Goal: Information Seeking & Learning: Learn about a topic

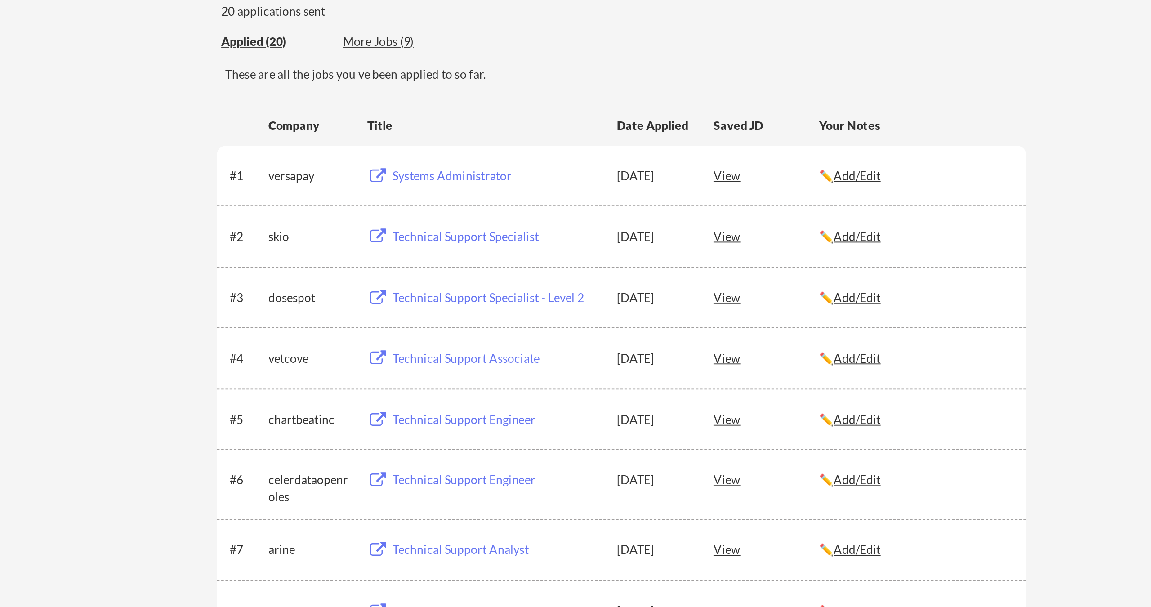
click at [453, 188] on div "Systems Administrator" at bounding box center [509, 192] width 112 height 9
click at [453, 220] on div "Technical Support Specialist" at bounding box center [509, 224] width 112 height 9
click at [453, 253] on div "Technical Support Specialist - Level 2" at bounding box center [509, 257] width 112 height 9
click at [453, 285] on div "Technical Support Associate" at bounding box center [509, 289] width 112 height 9
click at [453, 318] on div "Technical Support Engineer" at bounding box center [509, 322] width 112 height 9
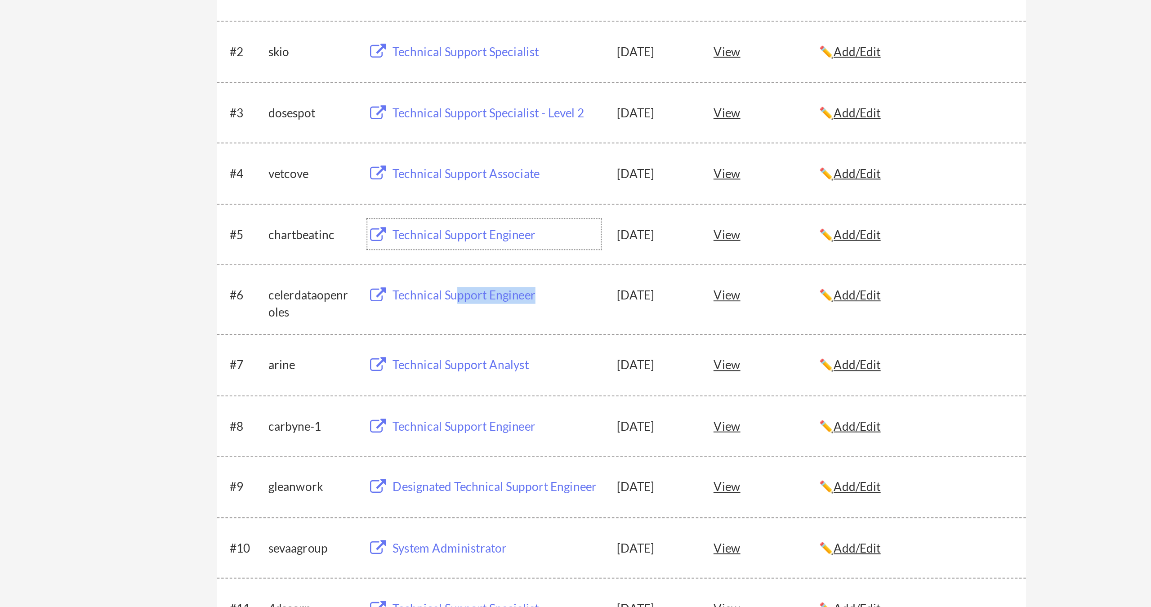
click at [453, 350] on div "Technical Support Engineer" at bounding box center [509, 354] width 112 height 9
click at [453, 388] on div "Technical Support Analyst" at bounding box center [509, 392] width 112 height 9
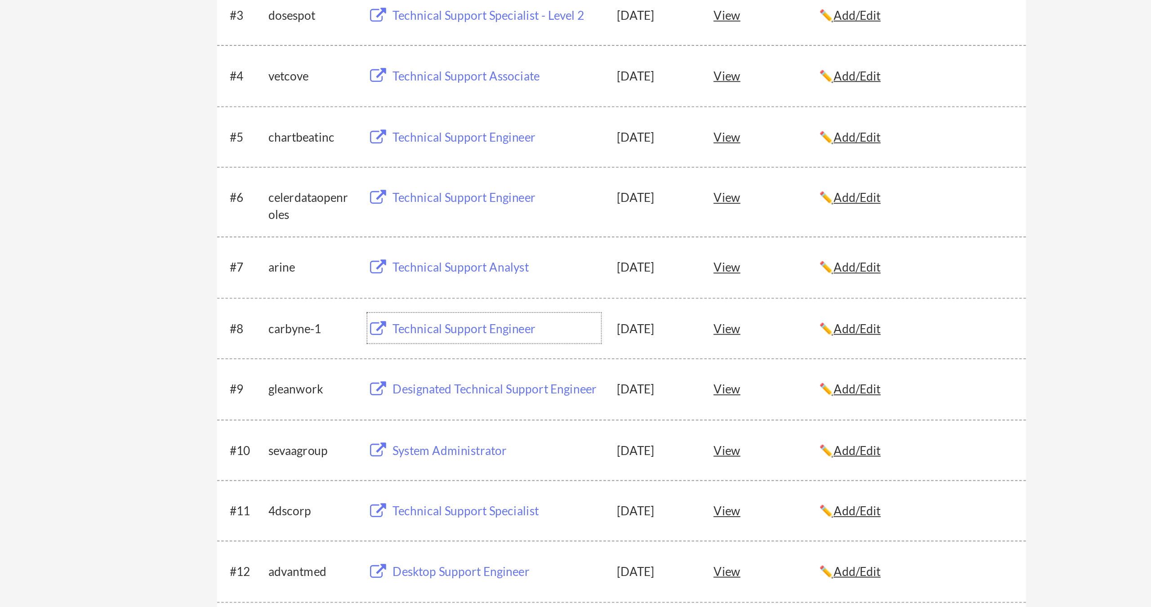
click at [453, 421] on div "Technical Support Engineer" at bounding box center [509, 425] width 112 height 9
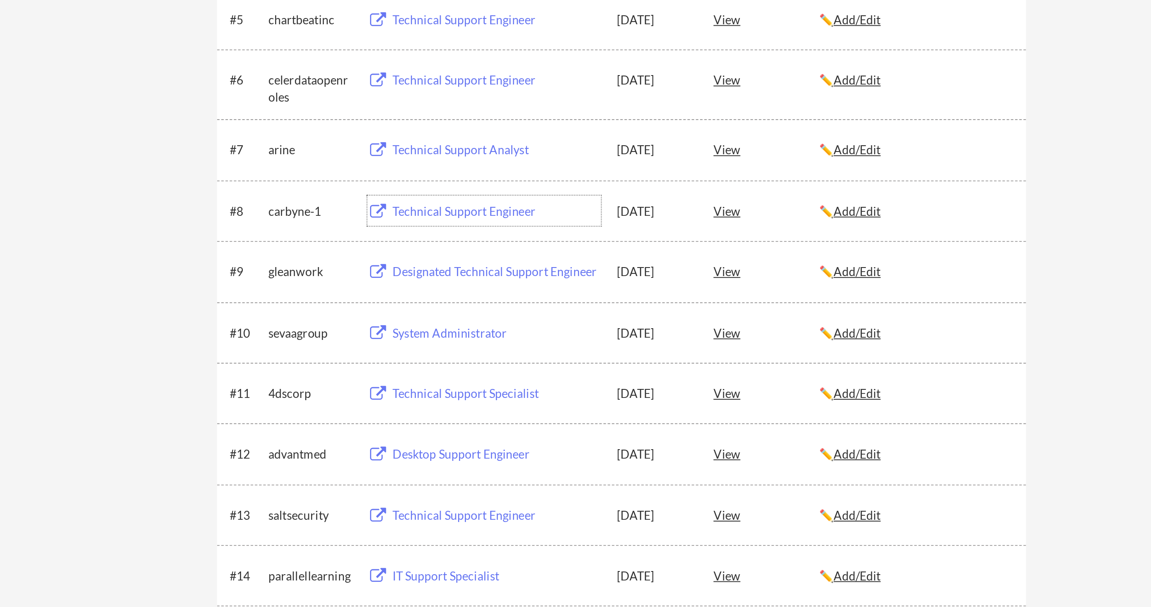
scroll to position [31, 0]
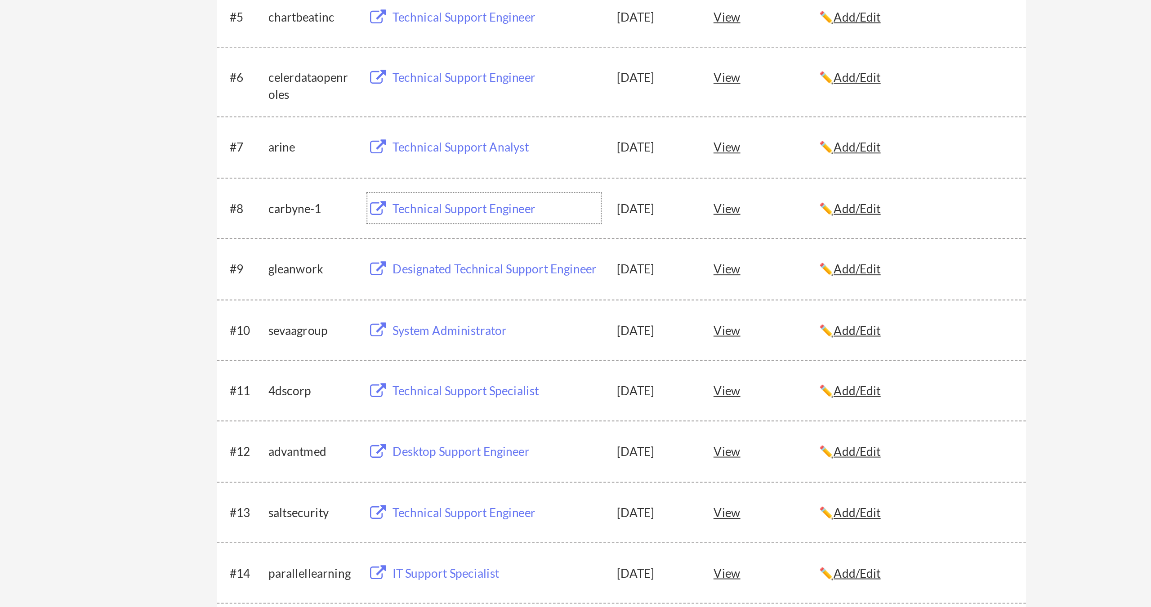
click at [453, 422] on div "Designated Technical Support Engineer" at bounding box center [509, 426] width 112 height 9
click at [453, 455] on div "System Administrator" at bounding box center [509, 459] width 112 height 9
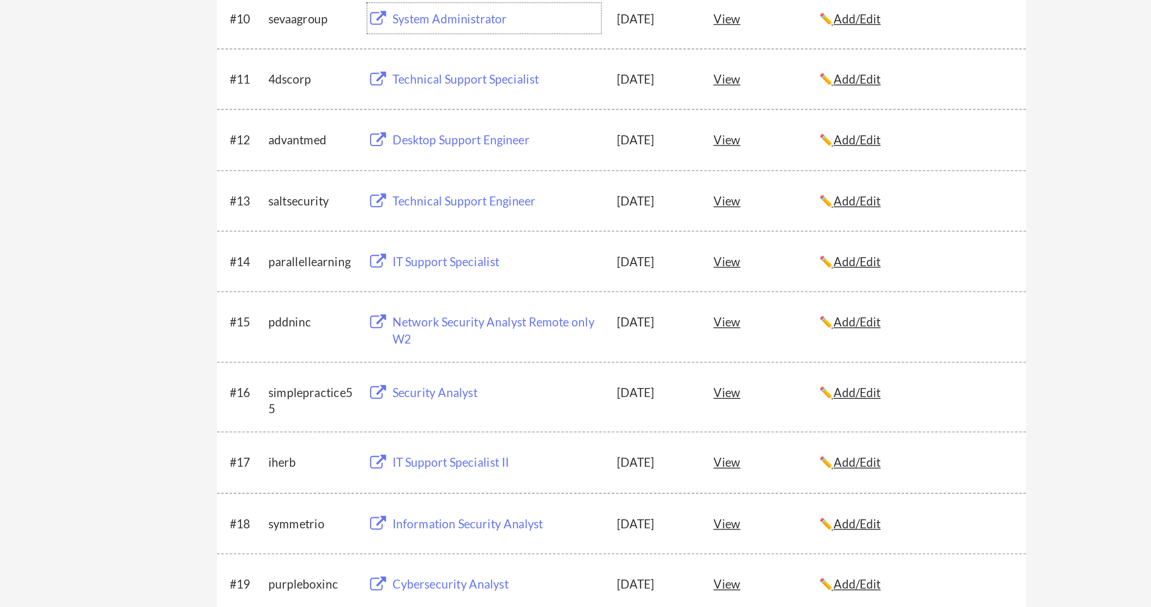
scroll to position [203, 0]
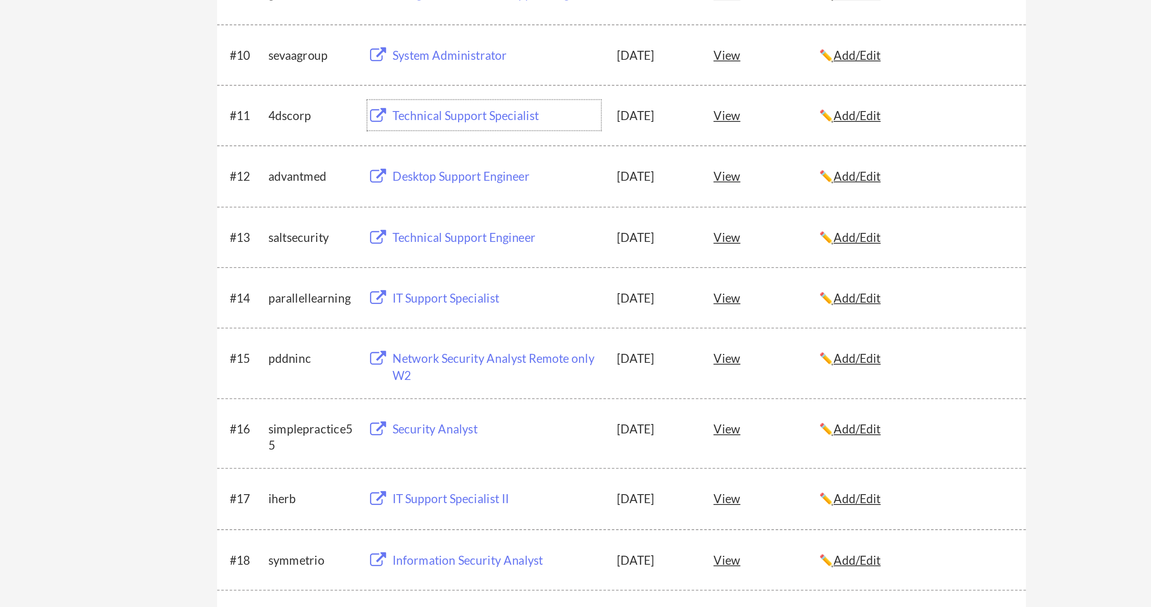
click at [453, 315] on div "Technical Support Specialist" at bounding box center [509, 319] width 112 height 9
click at [453, 347] on div "Desktop Support Engineer" at bounding box center [509, 351] width 112 height 9
click at [453, 380] on div "Technical Support Engineer" at bounding box center [509, 384] width 112 height 9
click at [453, 412] on div "IT Support Specialist" at bounding box center [509, 416] width 112 height 9
click at [453, 380] on div "Technical Support Engineer" at bounding box center [509, 384] width 112 height 9
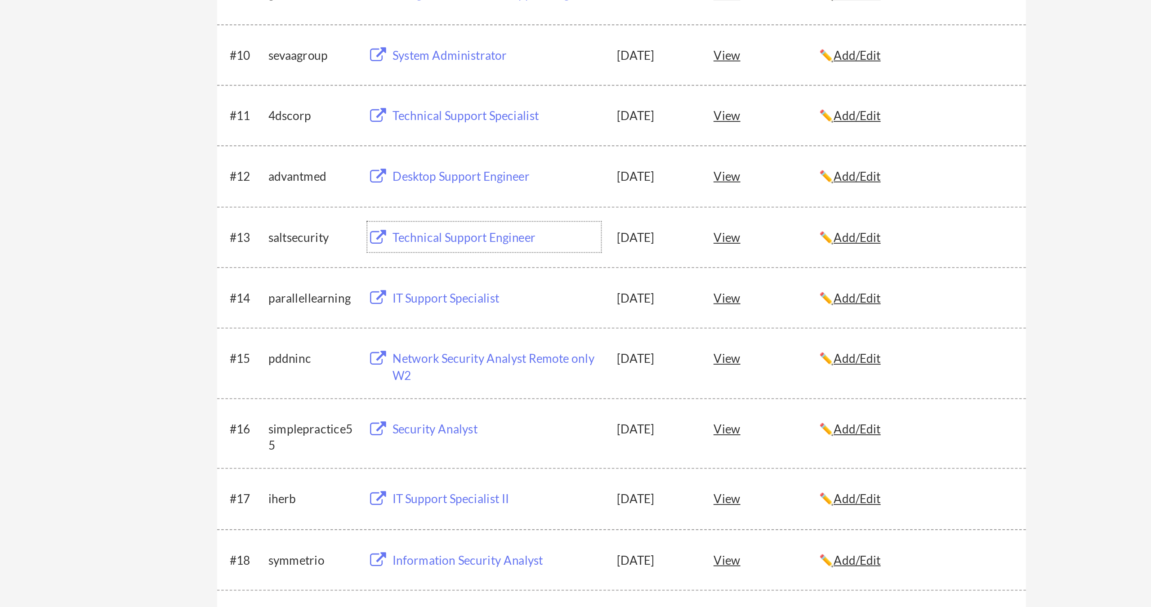
click at [451, 441] on div "Network Security Analyst Remote only W2" at bounding box center [508, 451] width 114 height 21
click at [453, 483] on div "Security Analyst" at bounding box center [509, 487] width 112 height 9
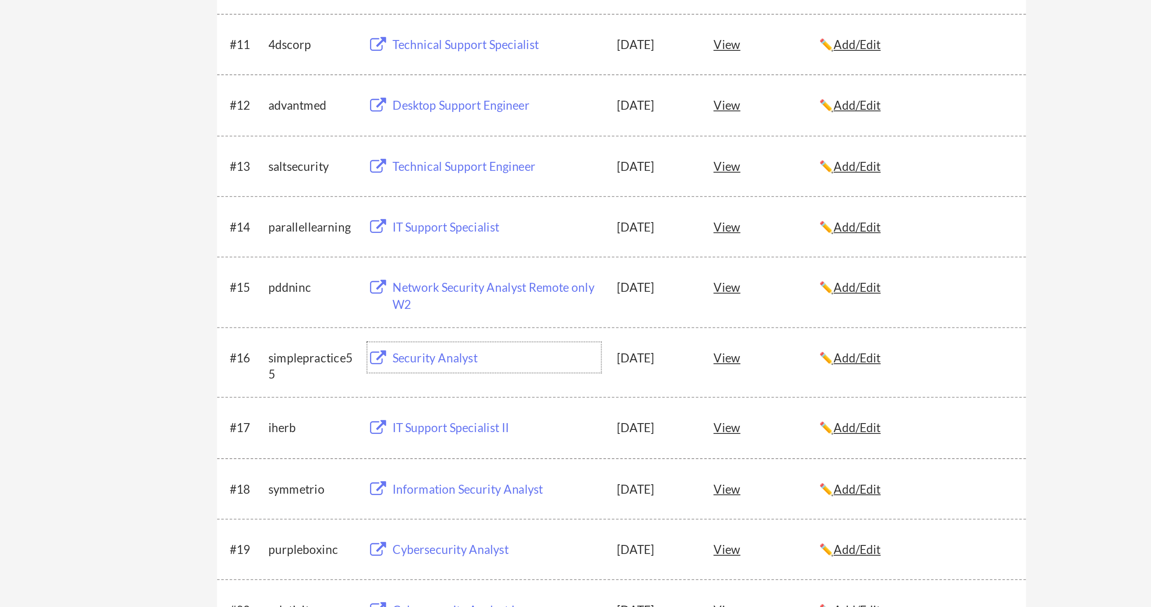
scroll to position [217, 0]
click at [453, 506] on div "IT Support Specialist II" at bounding box center [509, 510] width 112 height 9
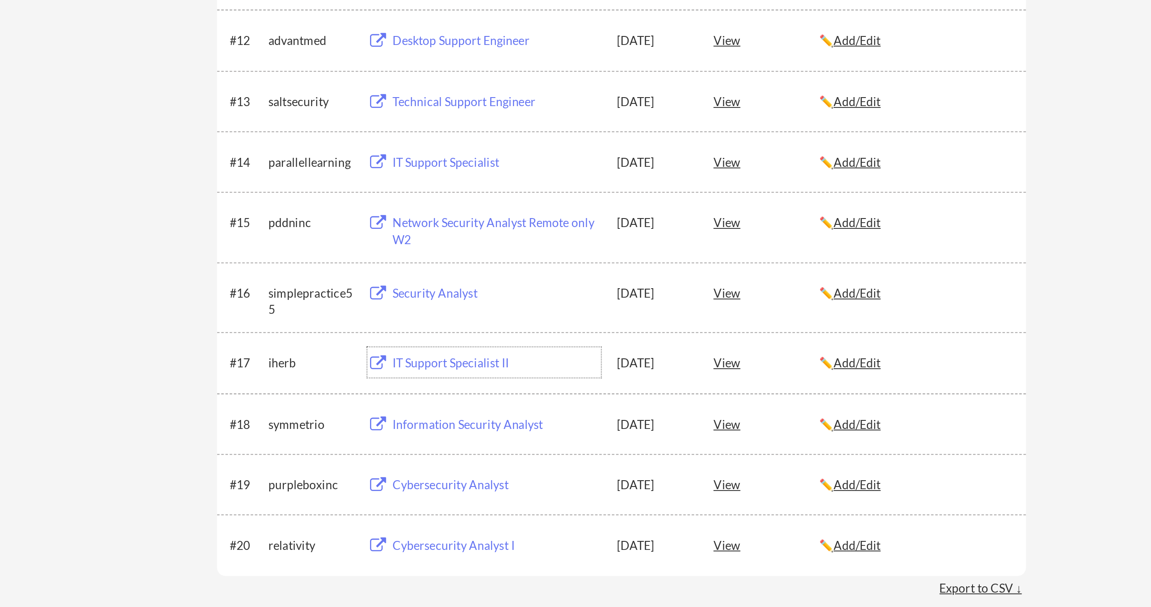
scroll to position [282, 0]
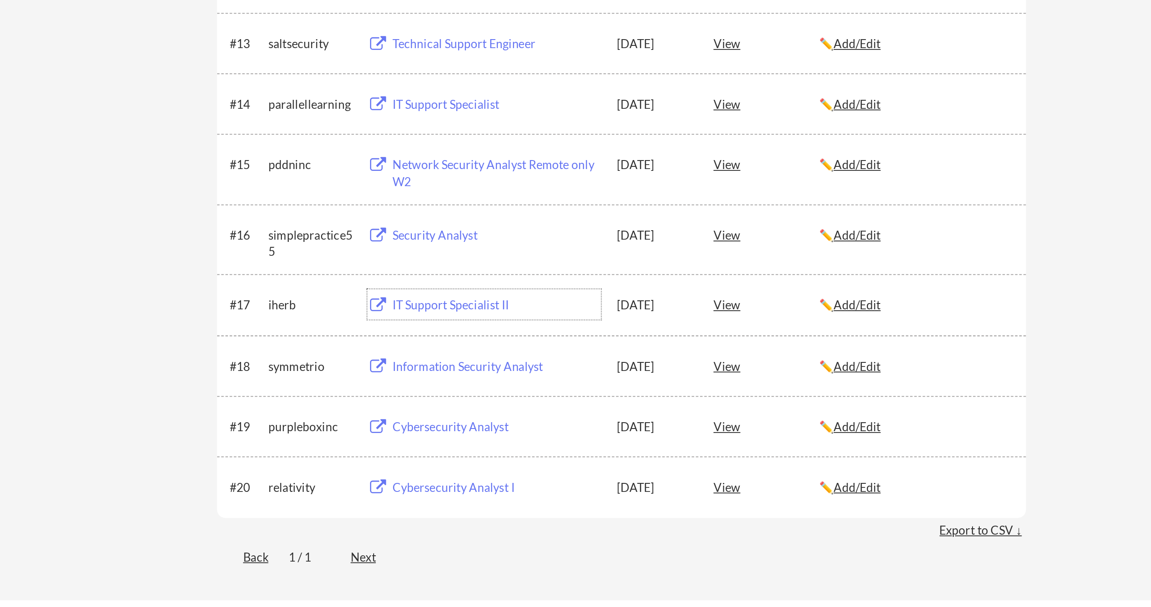
click at [453, 474] on div "Information Security Analyst" at bounding box center [509, 478] width 112 height 9
click at [453, 506] on div "Cybersecurity Analyst" at bounding box center [509, 510] width 112 height 9
click at [453, 539] on div "Cybersecurity Analyst I" at bounding box center [509, 543] width 112 height 9
